Goal: Task Accomplishment & Management: Use online tool/utility

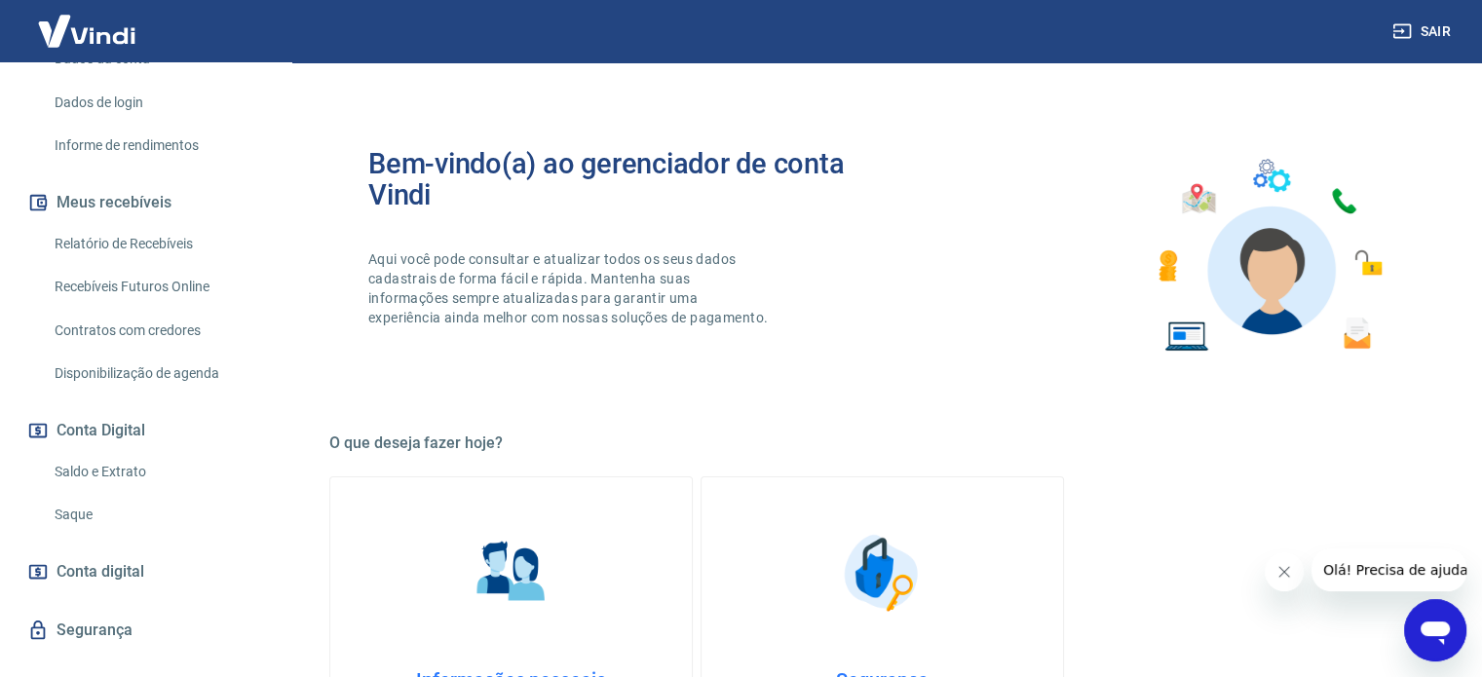
scroll to position [359, 0]
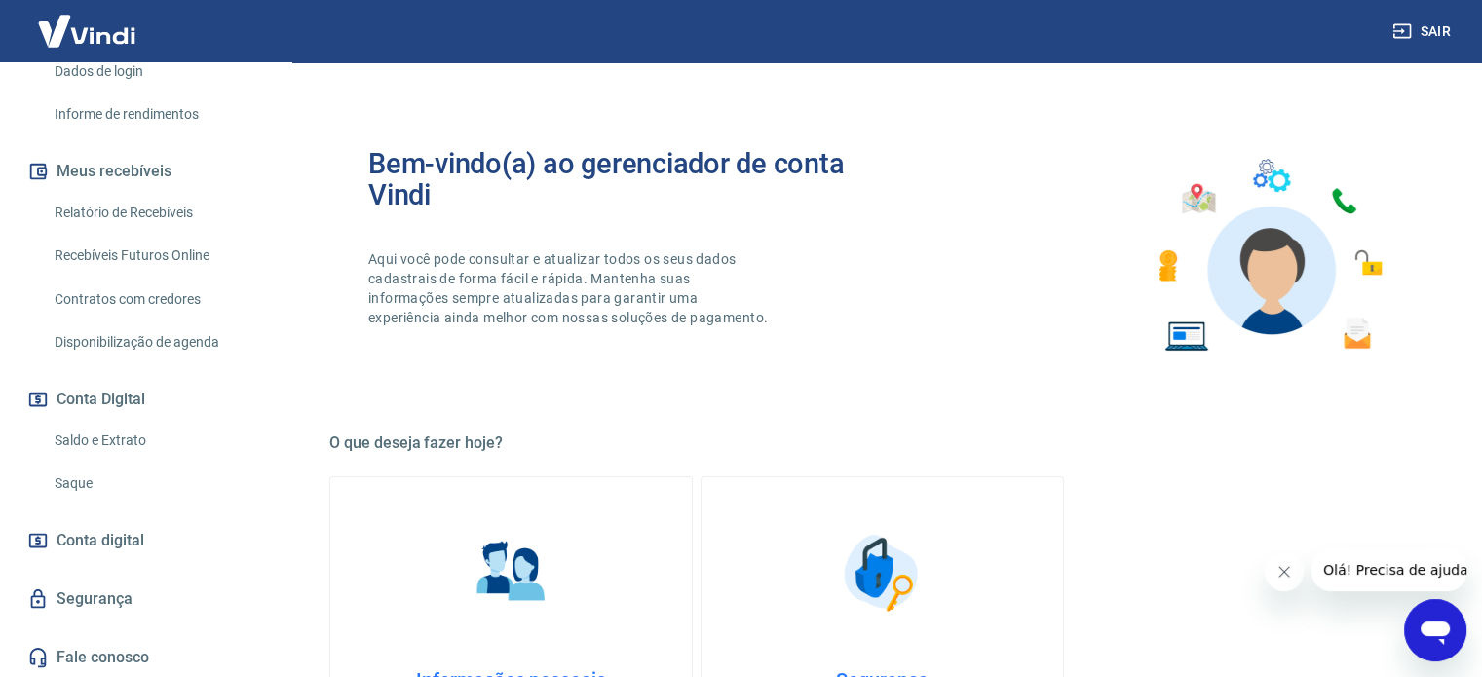
click at [126, 202] on link "Relatório de Recebíveis" at bounding box center [157, 213] width 221 height 40
